Goal: Information Seeking & Learning: Find specific fact

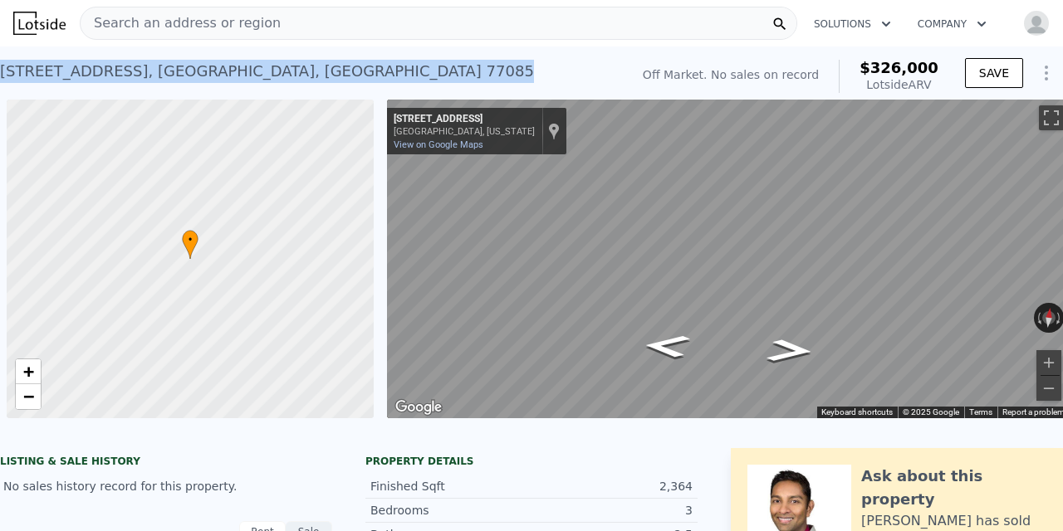
scroll to position [0, 7]
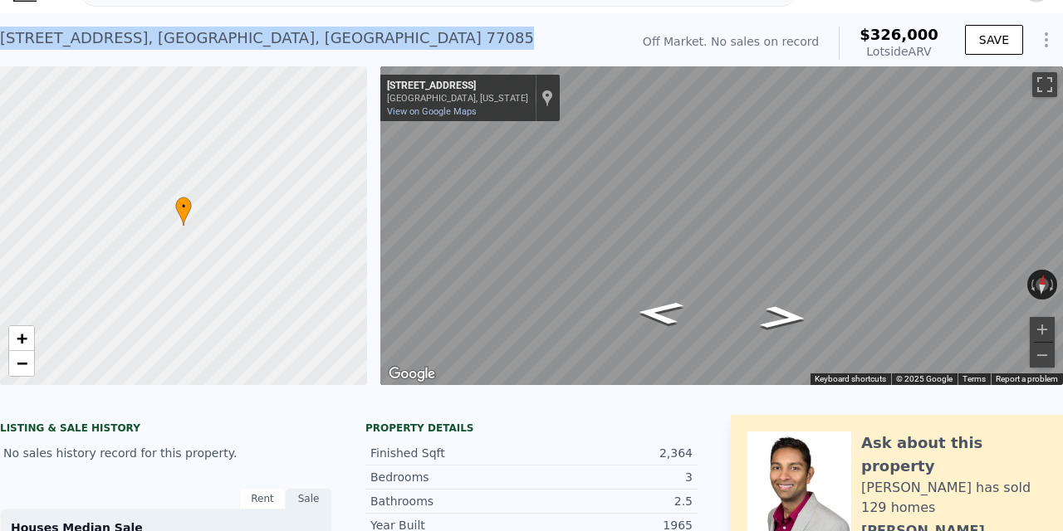
click at [193, 41] on div "[STREET_ADDRESS]" at bounding box center [267, 38] width 534 height 23
drag, startPoint x: 3, startPoint y: 38, endPoint x: 291, endPoint y: 23, distance: 287.7
click at [292, 26] on div "[STREET_ADDRESS] No sales on record (~ARV $326k )" at bounding box center [311, 43] width 623 height 47
drag, startPoint x: 4, startPoint y: 38, endPoint x: 302, endPoint y: 37, distance: 298.1
click at [302, 37] on div "[STREET_ADDRESS] No sales on record (~ARV $326k )" at bounding box center [311, 43] width 623 height 47
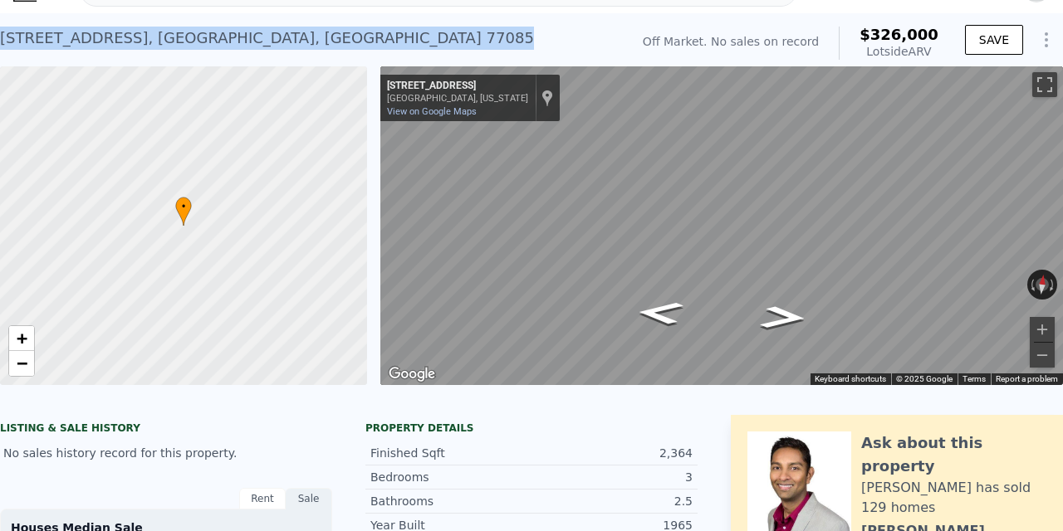
click at [285, 37] on div "[STREET_ADDRESS]" at bounding box center [267, 38] width 534 height 23
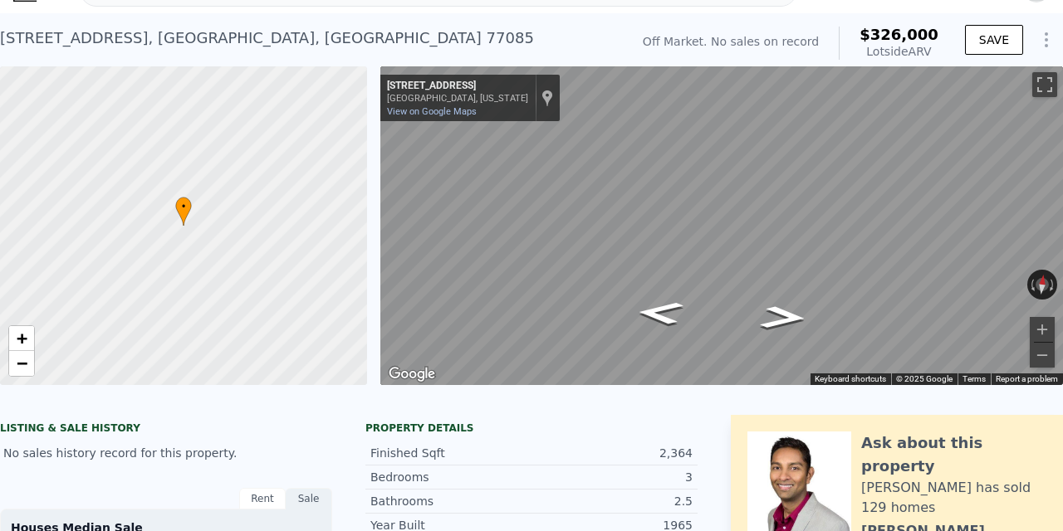
click at [279, 38] on div "[STREET_ADDRESS]" at bounding box center [267, 38] width 534 height 23
click at [277, 38] on div "[STREET_ADDRESS]" at bounding box center [267, 38] width 534 height 23
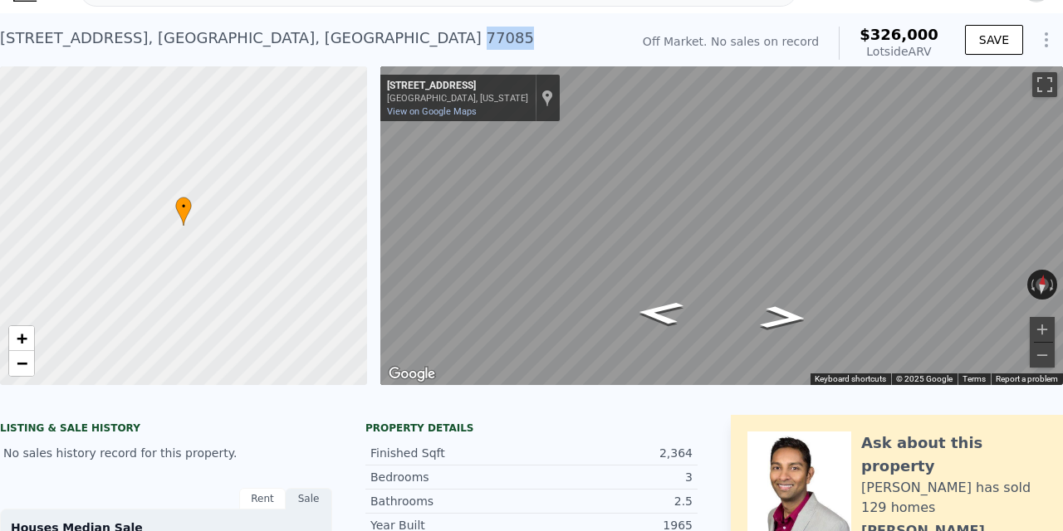
click at [277, 38] on div "[STREET_ADDRESS]" at bounding box center [267, 38] width 534 height 23
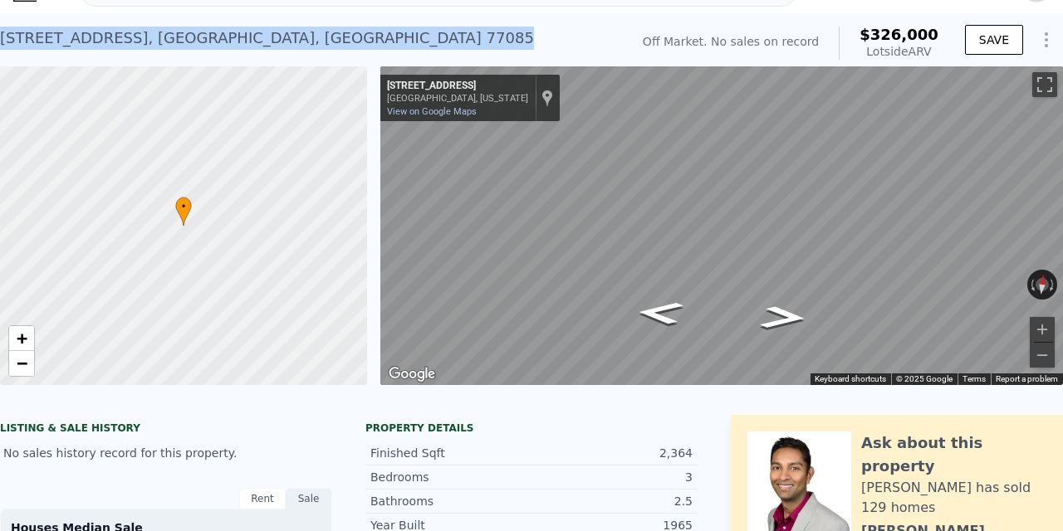
drag, startPoint x: 3, startPoint y: 32, endPoint x: 320, endPoint y: 34, distance: 316.4
click at [320, 34] on div "[STREET_ADDRESS] No sales on record (~ARV $326k )" at bounding box center [311, 43] width 623 height 47
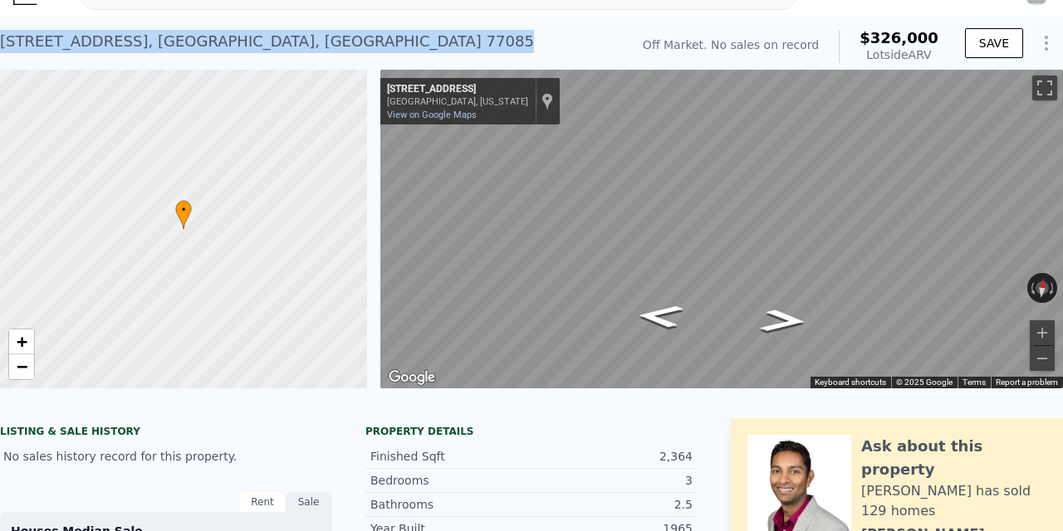
copy div "[STREET_ADDRESS] No sales on record (~ARV $326k )"
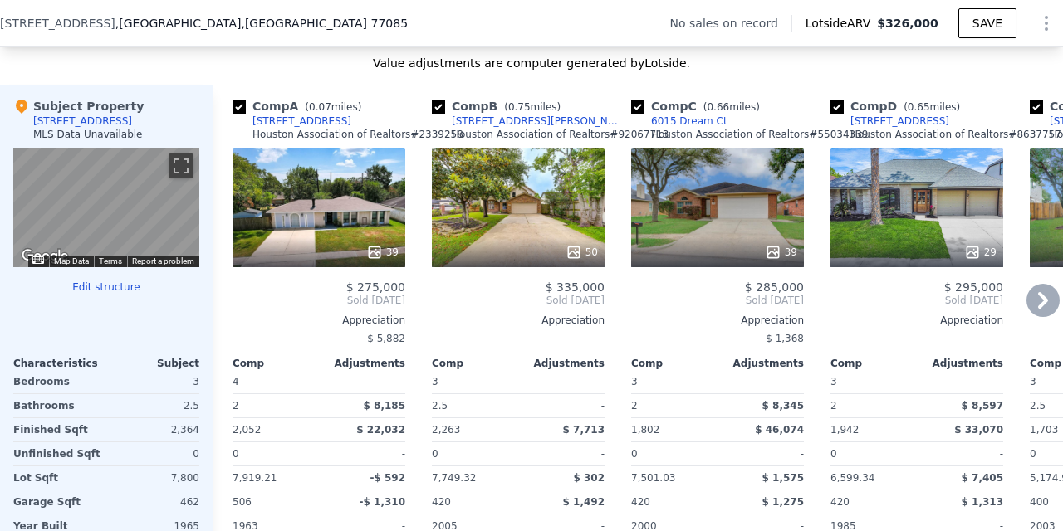
scroll to position [1573, 0]
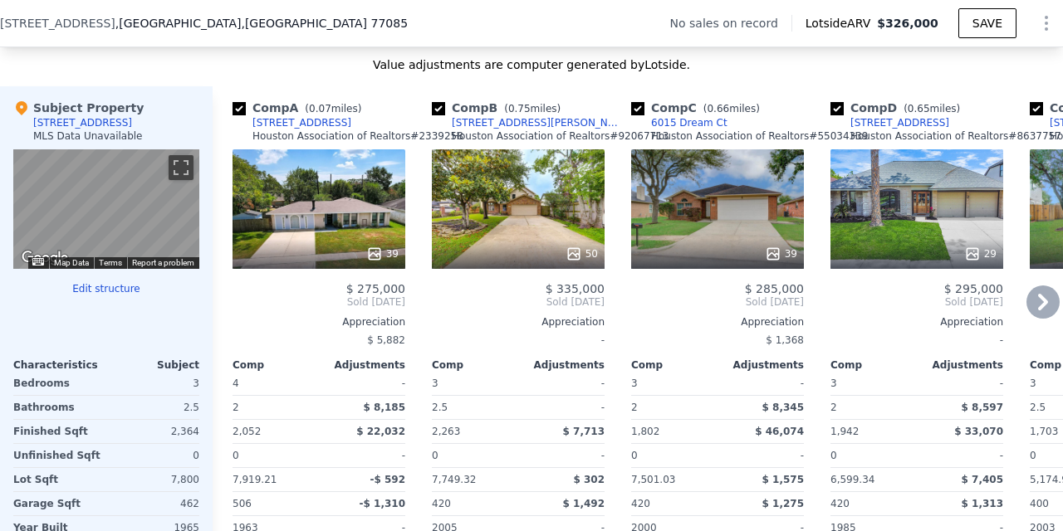
click at [441, 108] on input "checkbox" at bounding box center [438, 108] width 13 height 13
checkbox input "false"
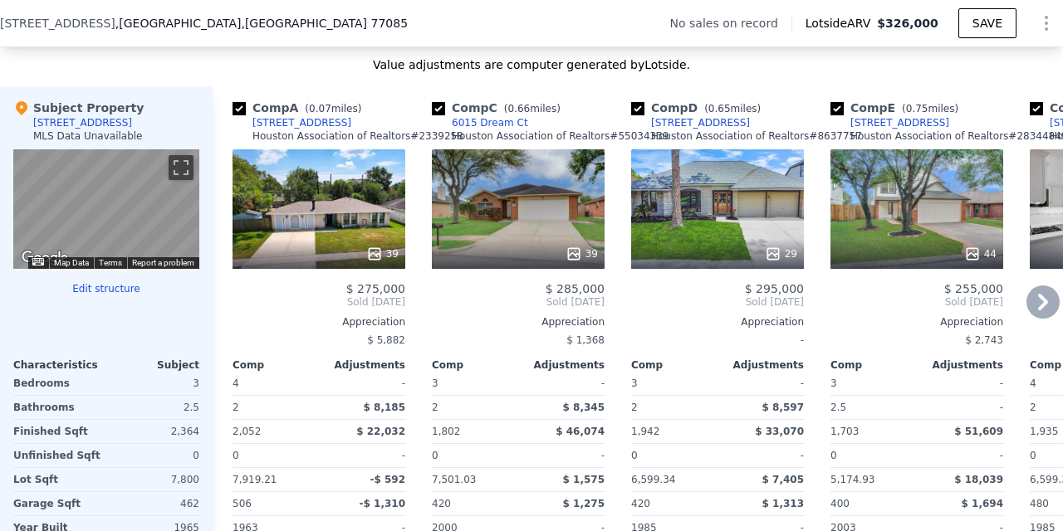
click at [239, 110] on input "checkbox" at bounding box center [239, 108] width 13 height 13
checkbox input "false"
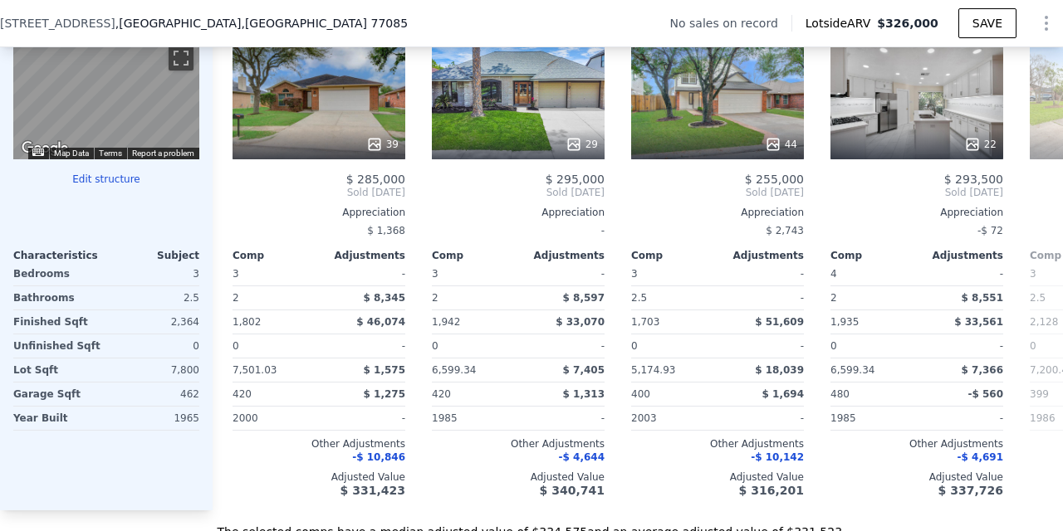
scroll to position [0, 0]
drag, startPoint x: 172, startPoint y: 321, endPoint x: 204, endPoint y: 323, distance: 32.4
click at [204, 323] on div "Subject Property [STREET_ADDRESS] MLS Data Unavailable ← Move left → Move right…" at bounding box center [106, 244] width 213 height 534
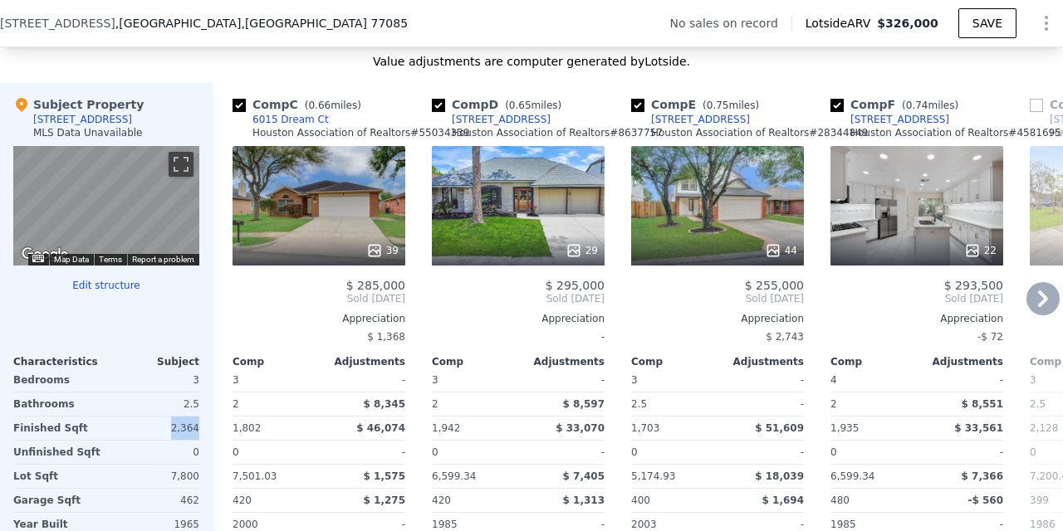
scroll to position [1575, 0]
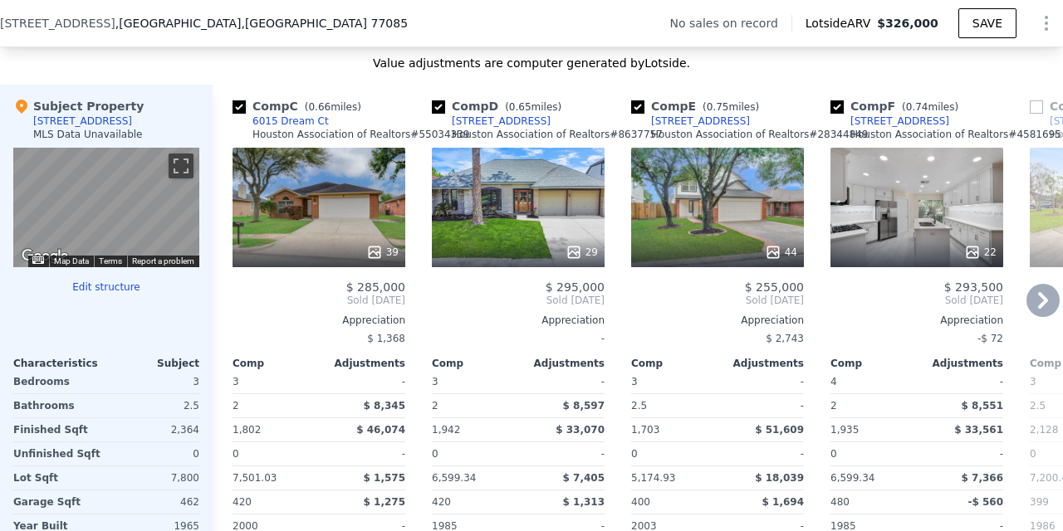
click at [525, 200] on div "29" at bounding box center [518, 208] width 173 height 120
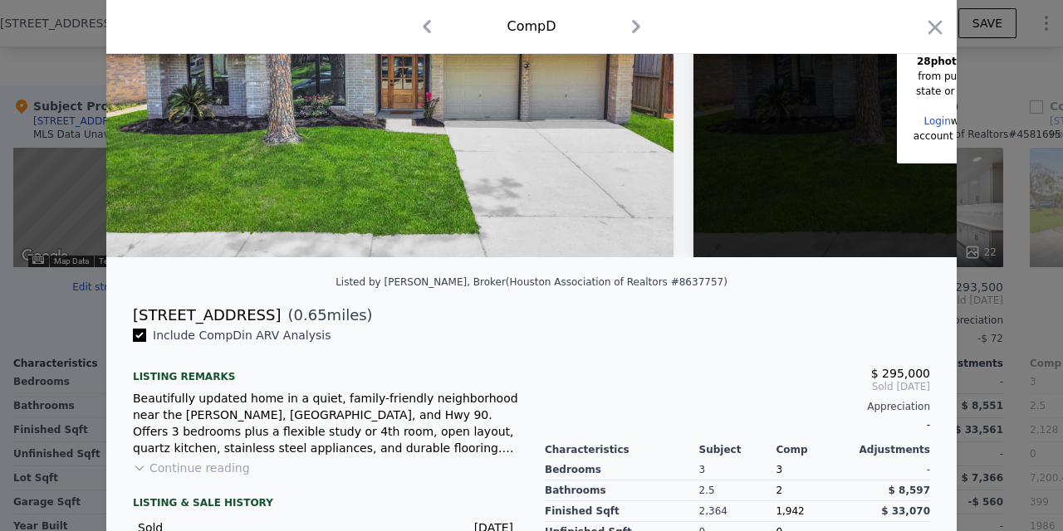
scroll to position [185, 0]
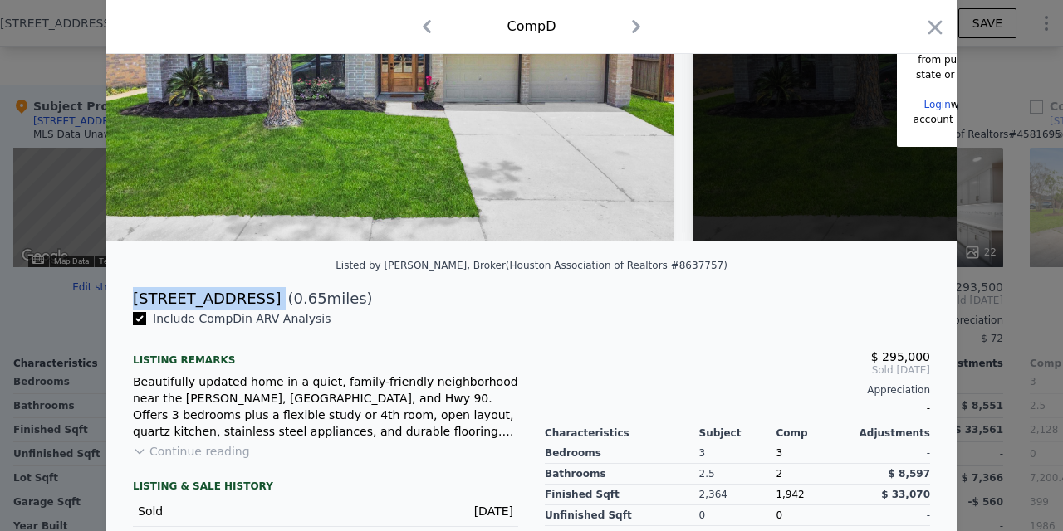
drag, startPoint x: 135, startPoint y: 295, endPoint x: 298, endPoint y: 290, distance: 163.7
click at [298, 290] on div "[STREET_ADDRESS] ( 0.65 miles)" at bounding box center [532, 298] width 824 height 23
